Goal: Transaction & Acquisition: Obtain resource

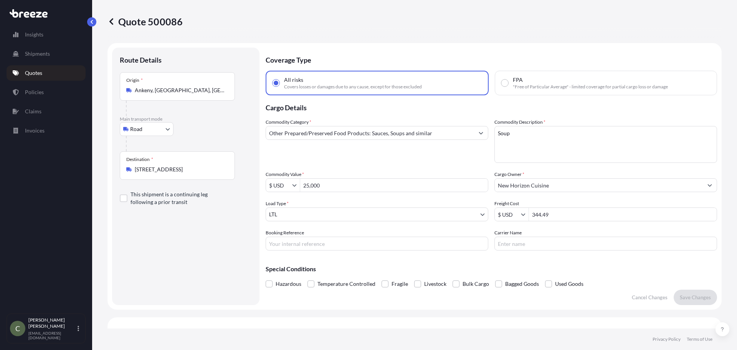
select select "Road"
select select "1"
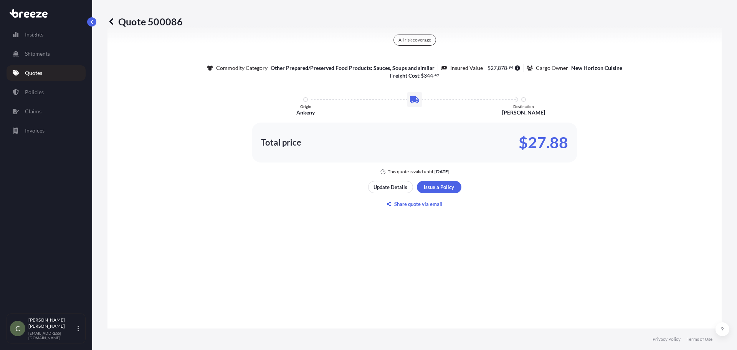
click at [42, 72] on p "Quotes" at bounding box center [33, 73] width 17 height 8
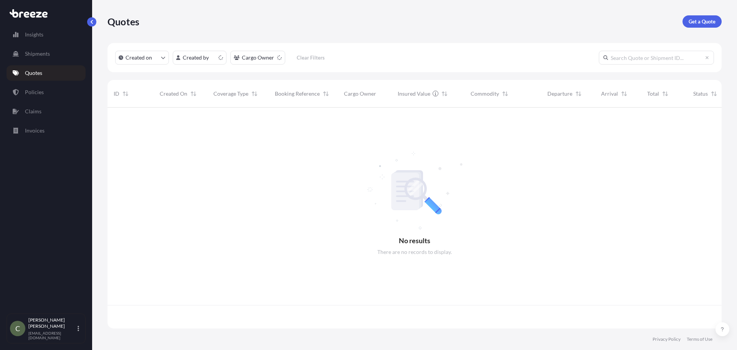
scroll to position [219, 609]
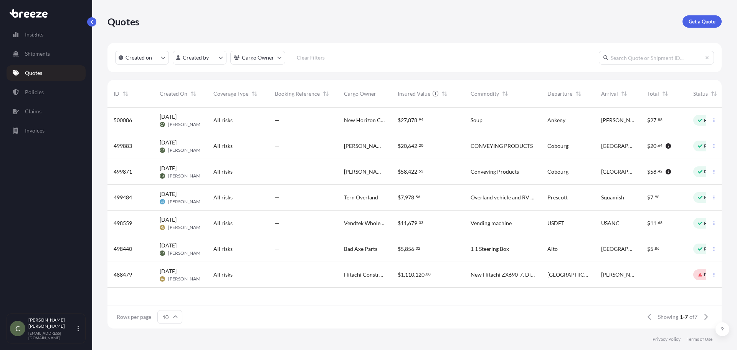
click at [328, 122] on div "—" at bounding box center [303, 120] width 57 height 8
select select "Road"
select select "1"
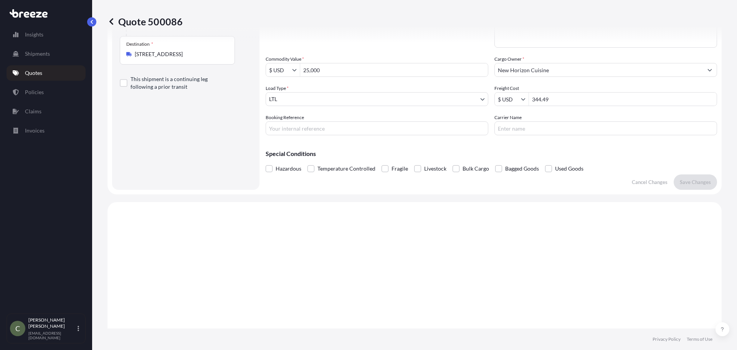
scroll to position [346, 0]
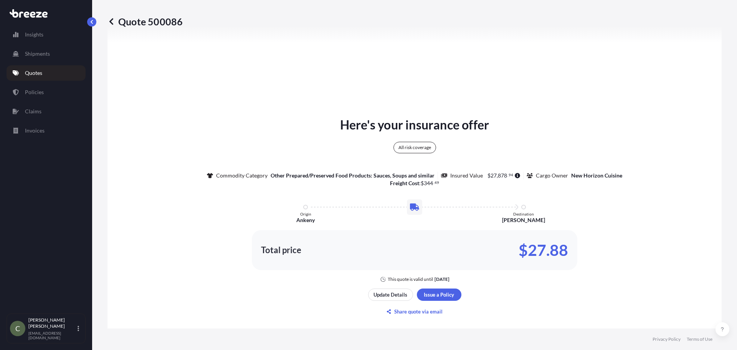
click at [38, 70] on p "Quotes" at bounding box center [33, 73] width 17 height 8
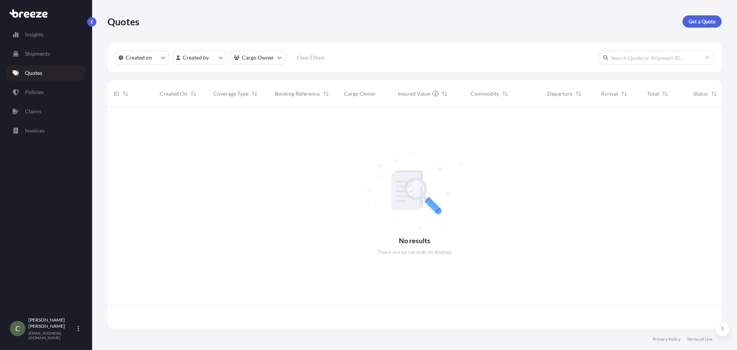
scroll to position [219, 609]
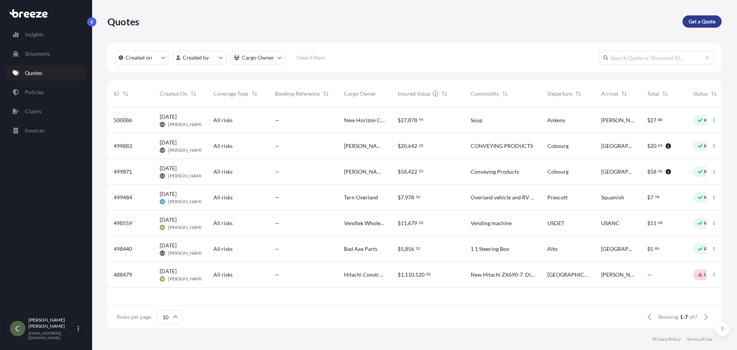
click at [694, 22] on p "Get a Quote" at bounding box center [702, 22] width 27 height 8
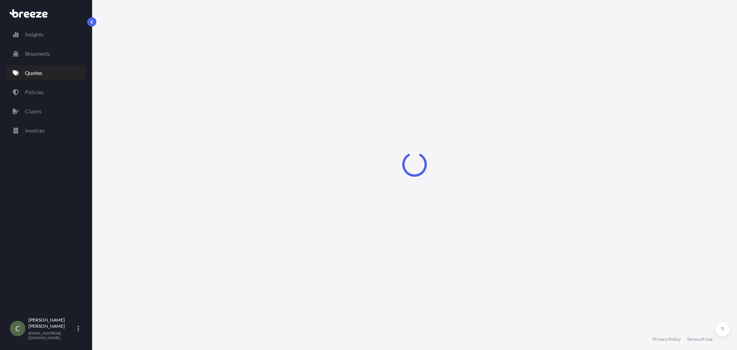
select select "Sea"
select select "1"
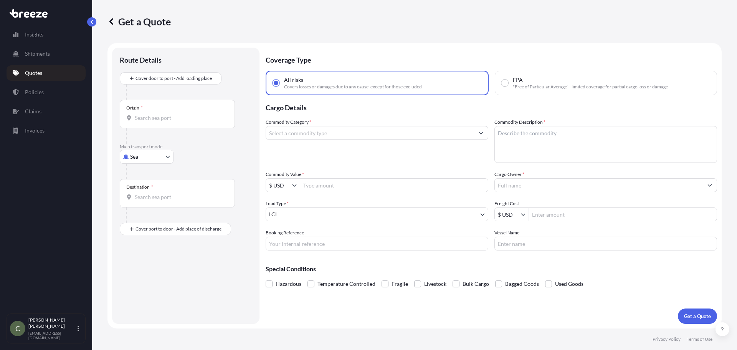
click at [166, 158] on body "Insights Shipments Quotes Policies Claims Invoices C [PERSON_NAME] [EMAIL_ADDRE…" at bounding box center [368, 175] width 737 height 350
click at [143, 206] on span "Road" at bounding box center [140, 204] width 12 height 8
select select "Road"
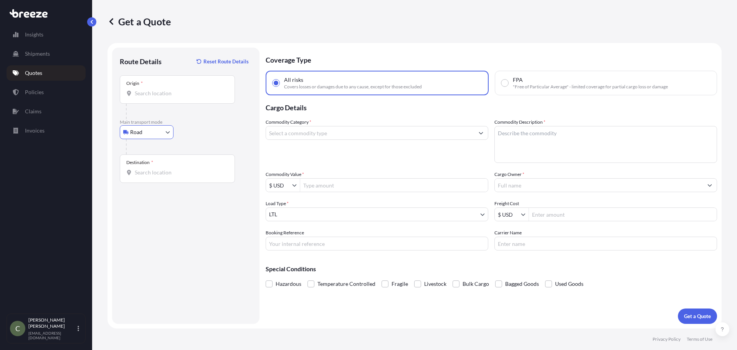
click at [165, 91] on input "Origin *" at bounding box center [180, 93] width 91 height 8
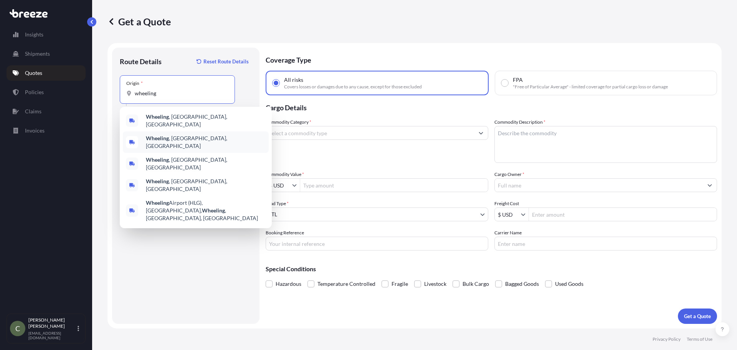
click at [165, 137] on b "Wheeling" at bounding box center [157, 138] width 23 height 7
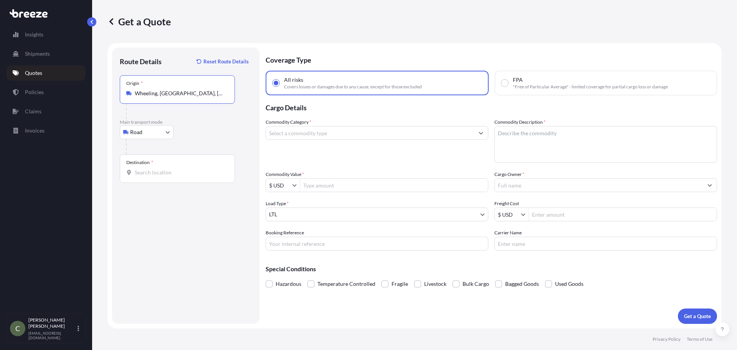
type input "Wheeling, [GEOGRAPHIC_DATA], [GEOGRAPHIC_DATA]"
click at [162, 176] on input "Destination *" at bounding box center [180, 173] width 91 height 8
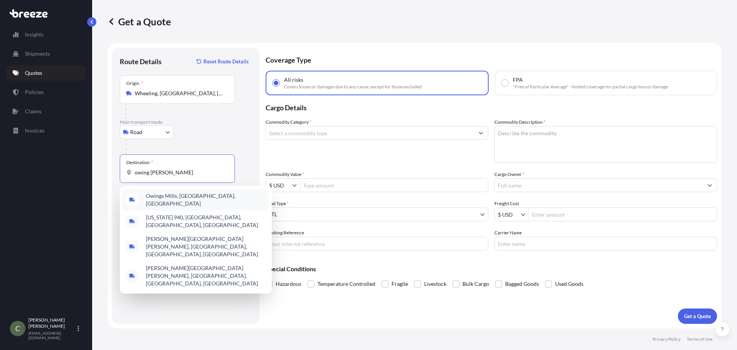
click at [160, 197] on span "Owings Mills, [GEOGRAPHIC_DATA], [GEOGRAPHIC_DATA]" at bounding box center [206, 199] width 120 height 15
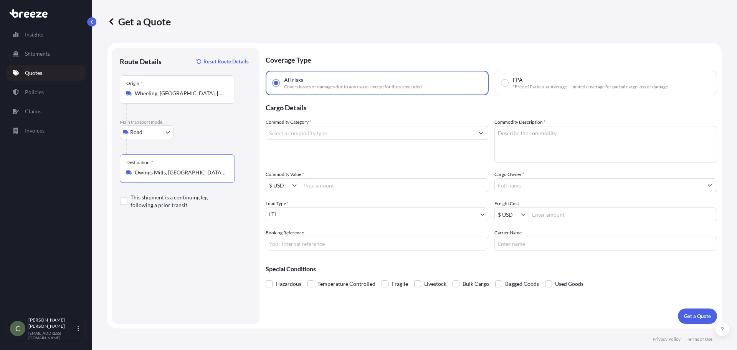
type input "Owings Mills, [GEOGRAPHIC_DATA], [GEOGRAPHIC_DATA]"
click at [350, 136] on input "Commodity Category *" at bounding box center [370, 133] width 208 height 14
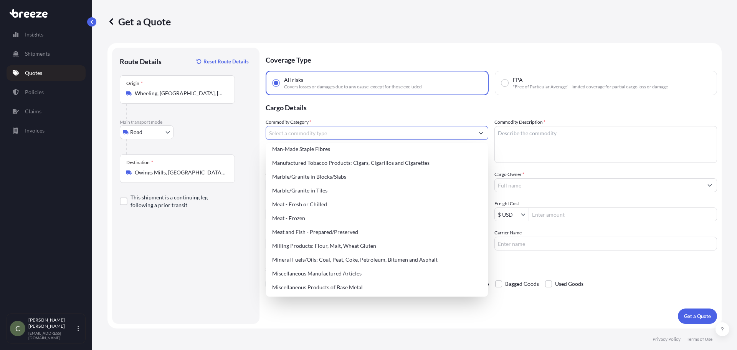
scroll to position [1037, 0]
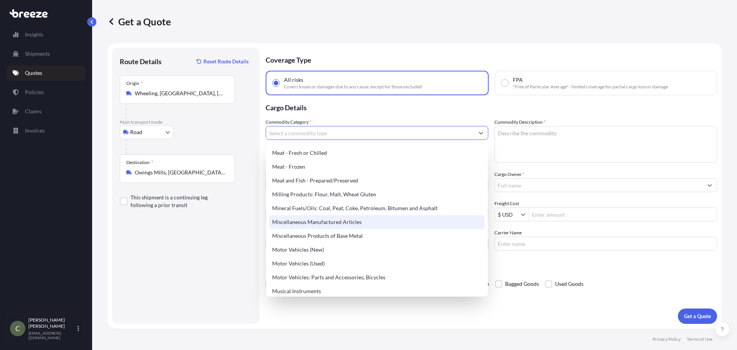
click at [326, 224] on div "Miscellaneous Manufactured Articles" at bounding box center [377, 222] width 216 height 14
type input "Miscellaneous Manufactured Articles"
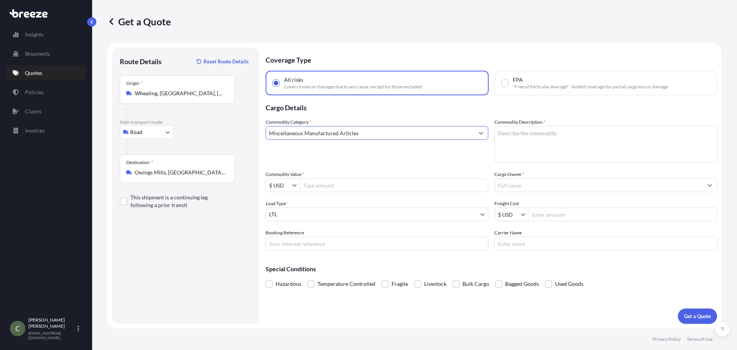
click at [517, 135] on textarea "Commodity Description *" at bounding box center [606, 144] width 223 height 37
type textarea "Acrylic Display"
click at [408, 189] on input "Commodity Value *" at bounding box center [394, 185] width 188 height 14
type input "4,089.6"
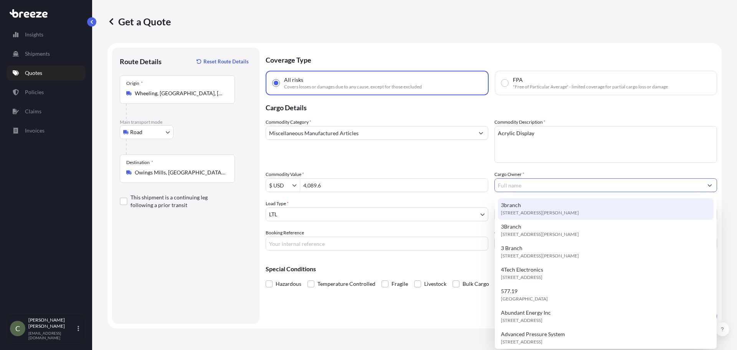
click at [520, 205] on span "3branch" at bounding box center [511, 205] width 20 height 8
type input "3branch"
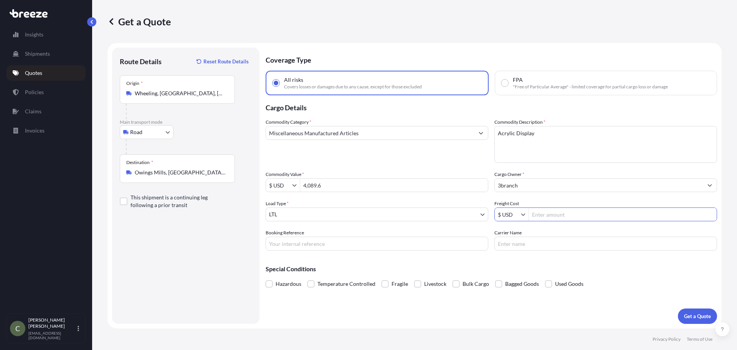
click at [553, 215] on input "Freight Cost" at bounding box center [623, 214] width 188 height 14
type input "263.16"
click at [681, 311] on button "Get a Quote" at bounding box center [697, 315] width 39 height 15
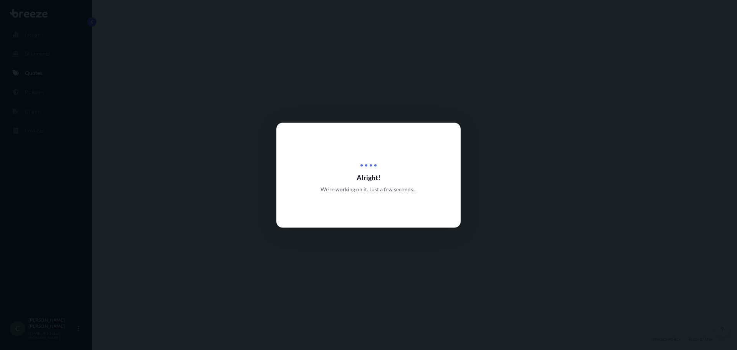
select select "Road"
select select "1"
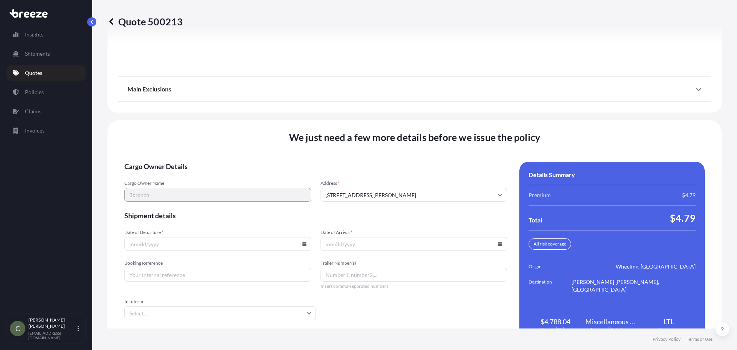
scroll to position [991, 0]
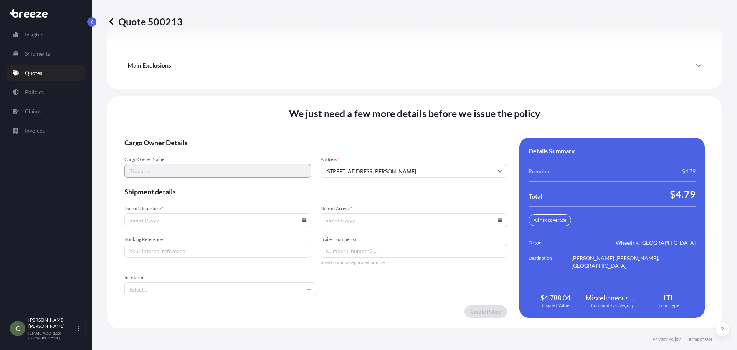
click at [302, 219] on icon at bounding box center [304, 220] width 5 height 5
click at [178, 181] on button "30" at bounding box center [181, 181] width 12 height 12
type input "[DATE]"
click at [498, 218] on icon at bounding box center [500, 220] width 5 height 5
click at [408, 181] on button "2" at bounding box center [411, 181] width 12 height 12
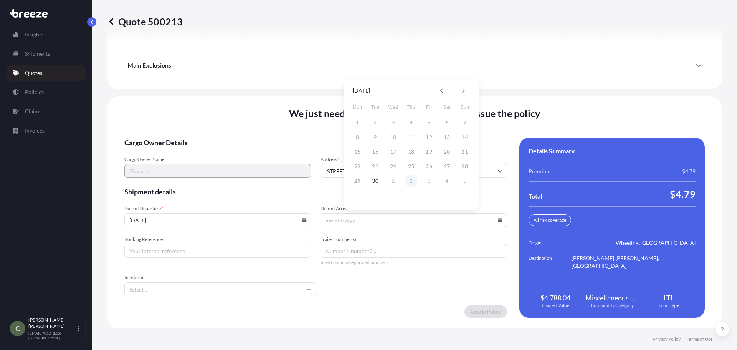
type input "[DATE]"
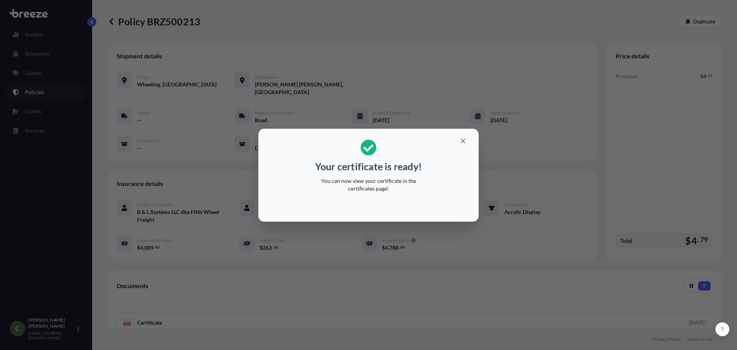
click at [463, 142] on icon "button" at bounding box center [463, 141] width 7 height 7
